Goal: Task Accomplishment & Management: Complete application form

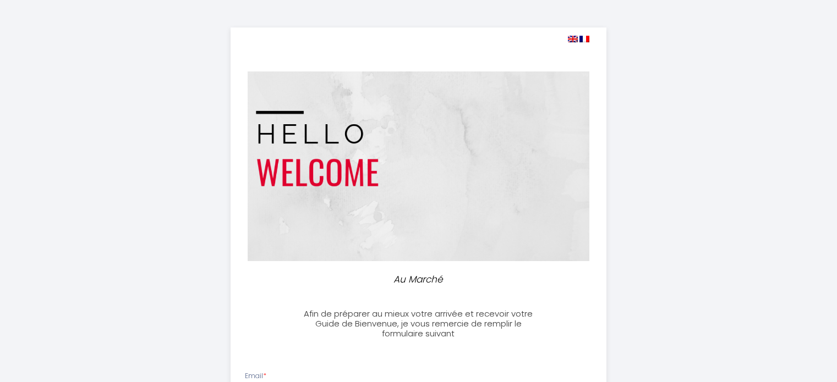
select select
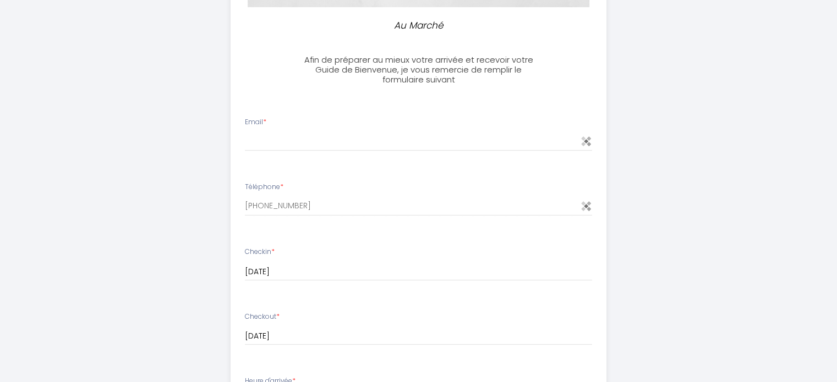
scroll to position [255, 0]
click at [403, 139] on input "Email *" at bounding box center [418, 141] width 347 height 20
type input "m"
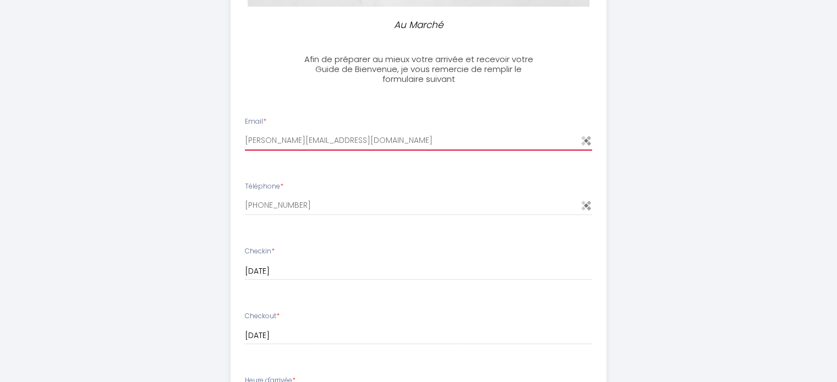
type input "[PERSON_NAME][EMAIL_ADDRESS][DOMAIN_NAME]"
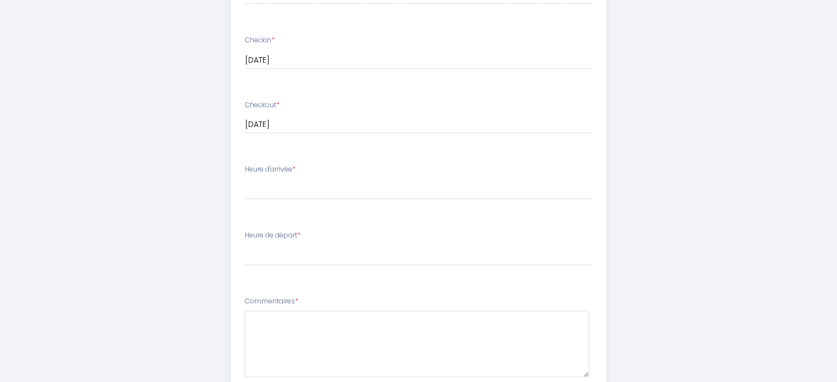
scroll to position [467, 0]
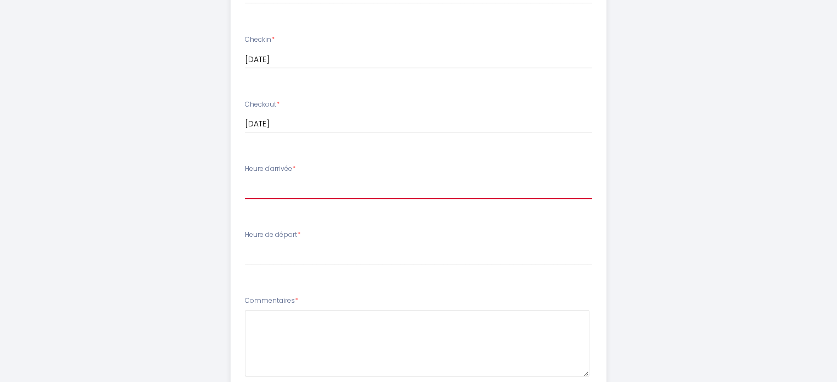
click at [431, 193] on select "17:00 17:30 18:00 18:30 19:00 19:30 20:00 20:30 21:00 21:30 22:00 22:30 23:00 2…" at bounding box center [418, 188] width 347 height 21
click at [245, 178] on select "17:00 17:30 18:00 18:30 19:00 19:30 20:00 20:30 21:00 21:30 22:00 22:30 23:00 2…" at bounding box center [418, 188] width 347 height 21
click at [253, 184] on select "17:00 17:30 18:00 18:30 19:00 19:30 20:00 20:30 21:00 21:30 22:00 22:30 23:00 2…" at bounding box center [418, 188] width 347 height 21
select select "20:30"
click at [245, 178] on select "17:00 17:30 18:00 18:30 19:00 19:30 20:00 20:30 21:00 21:30 22:00 22:30 23:00 2…" at bounding box center [418, 188] width 347 height 21
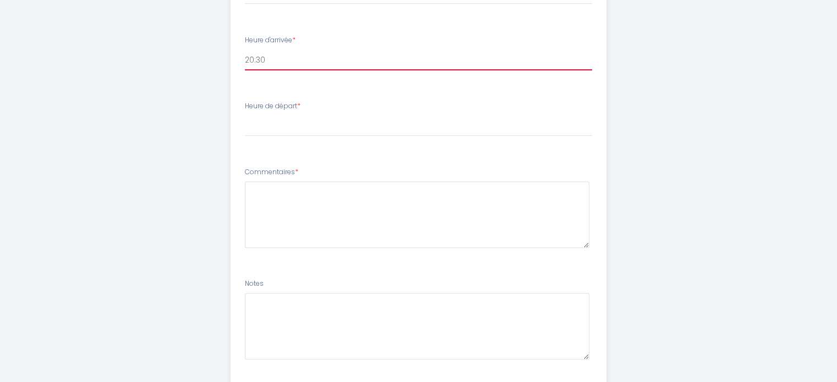
scroll to position [594, 0]
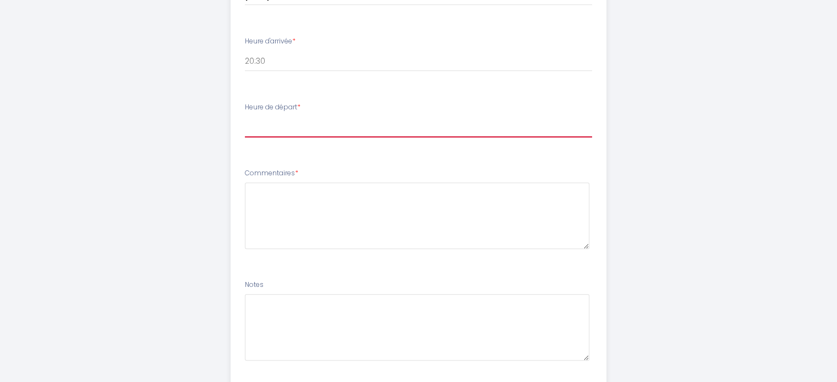
click at [295, 132] on select "00:00 00:30 01:00 01:30 02:00 02:30 03:00 03:30 04:00 04:30 05:00 05:30 06:00 0…" at bounding box center [418, 127] width 347 height 21
click at [385, 128] on select "00:00 00:30 01:00 01:30 02:00 02:30 03:00 03:30 04:00 04:30 05:00 05:30 06:00 0…" at bounding box center [418, 127] width 347 height 21
select select "11:00"
click at [245, 117] on select "00:00 00:30 01:00 01:30 02:00 02:30 03:00 03:30 04:00 04:30 05:00 05:30 06:00 0…" at bounding box center [418, 127] width 347 height 21
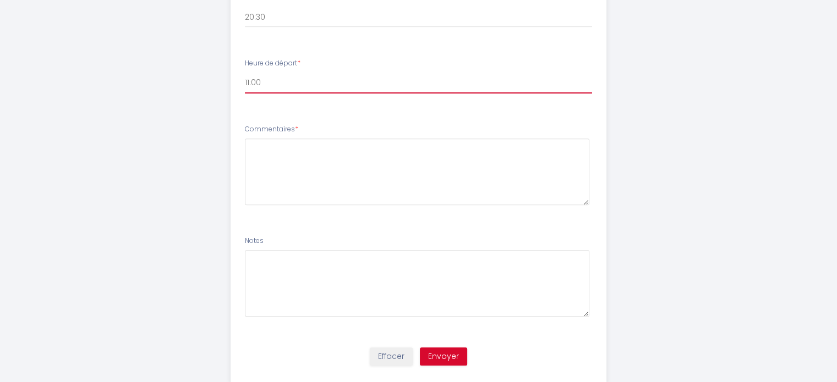
scroll to position [665, 0]
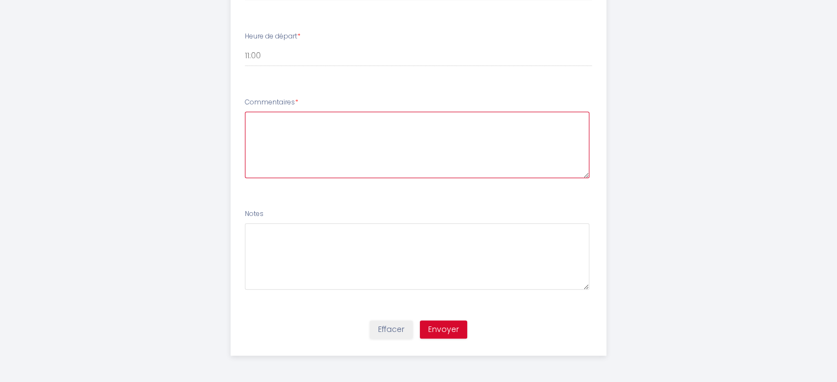
click at [363, 143] on textarea at bounding box center [417, 145] width 344 height 67
click at [454, 326] on button "Envoyer" at bounding box center [443, 330] width 47 height 19
click at [390, 140] on textarea at bounding box center [417, 145] width 344 height 67
type textarea "-"
click at [442, 330] on button "Envoyer" at bounding box center [443, 330] width 47 height 19
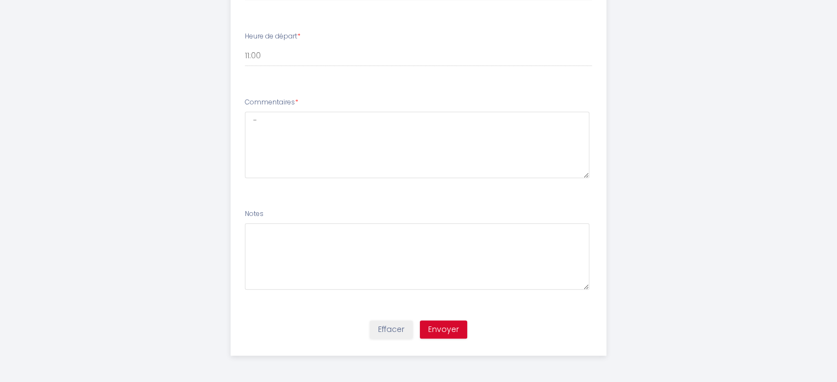
scroll to position [0, 0]
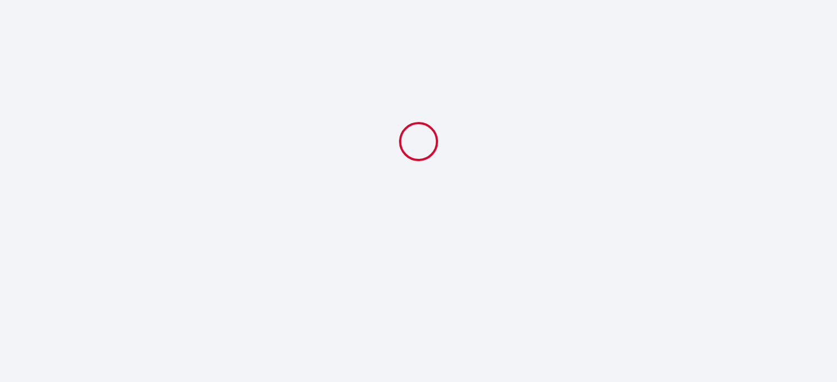
select select "20:30"
select select "11:00"
